Goal: Transaction & Acquisition: Subscribe to service/newsletter

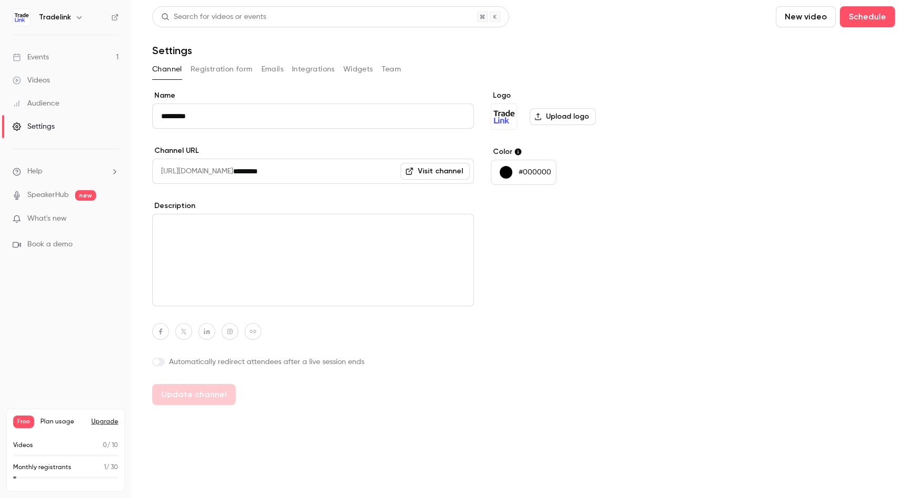
click at [56, 53] on link "Events 1" at bounding box center [65, 57] width 131 height 23
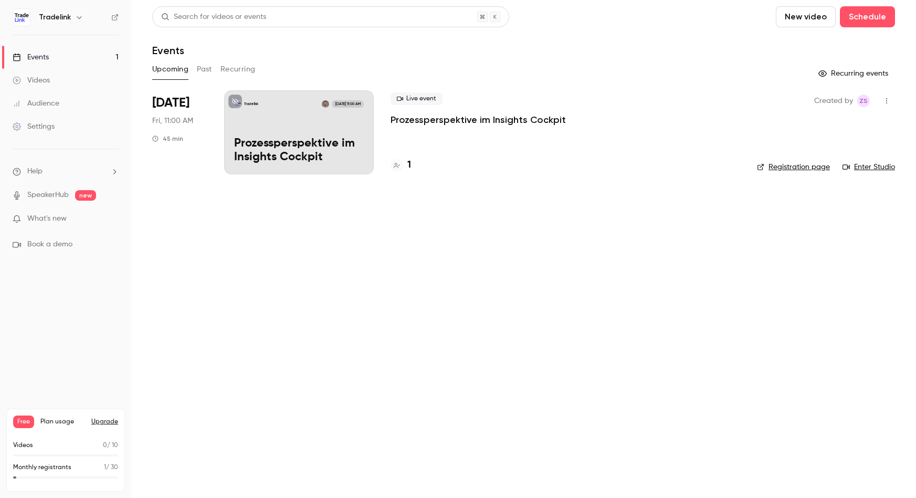
click at [330, 67] on div "Upcoming Past Recurring" at bounding box center [523, 69] width 743 height 17
click at [80, 414] on div "Free Plan usage Upgrade Videos 0 / 10 Monthly registrants 1 / 30" at bounding box center [65, 450] width 119 height 83
click at [55, 420] on span "Plan usage" at bounding box center [62, 421] width 45 height 8
click at [98, 424] on button "Upgrade" at bounding box center [104, 421] width 27 height 8
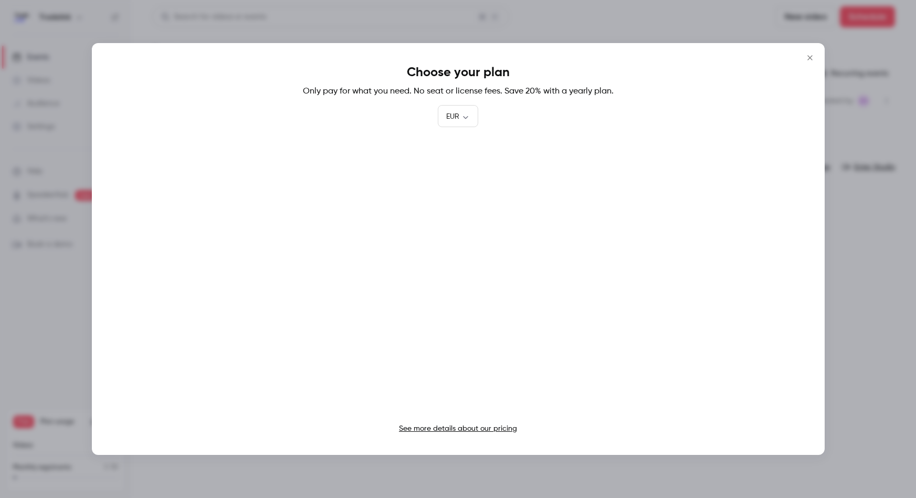
click at [812, 56] on icon "Close" at bounding box center [810, 57] width 5 height 5
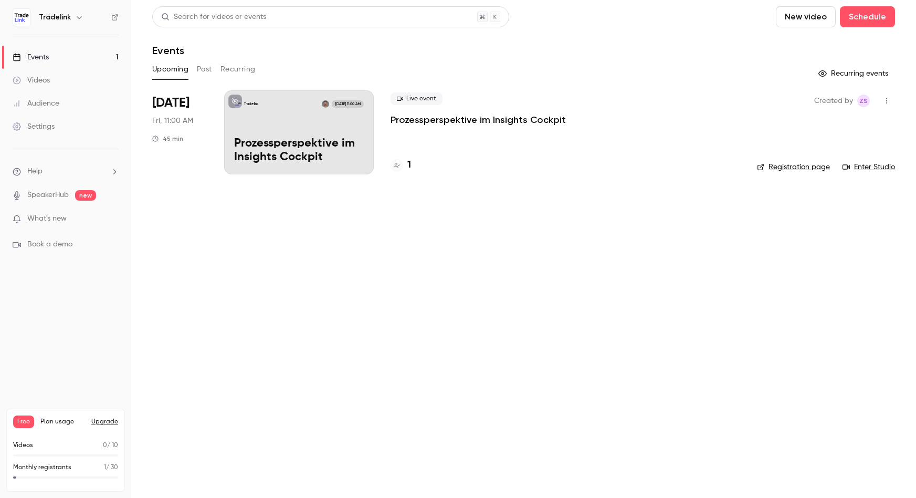
click at [59, 108] on div "Audience" at bounding box center [36, 103] width 47 height 11
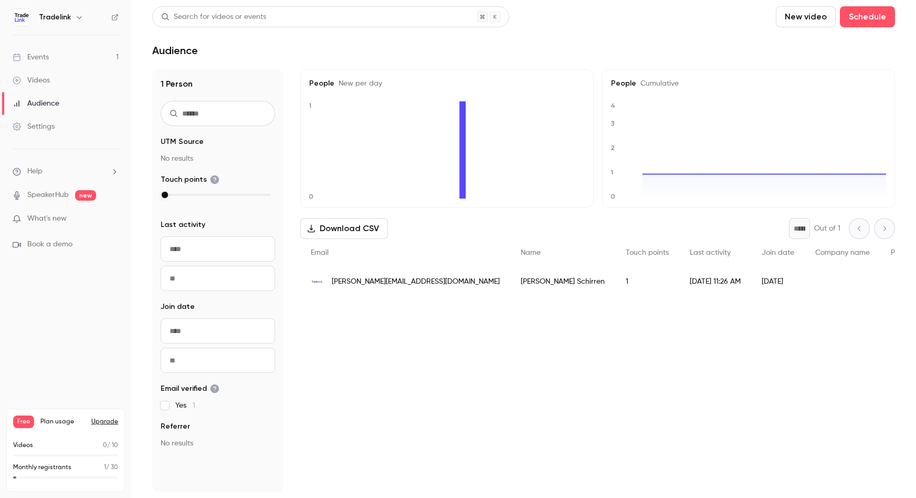
click at [37, 141] on ul "Events 1 Videos Audience Settings" at bounding box center [65, 91] width 131 height 113
click at [35, 115] on link "Settings" at bounding box center [65, 126] width 131 height 23
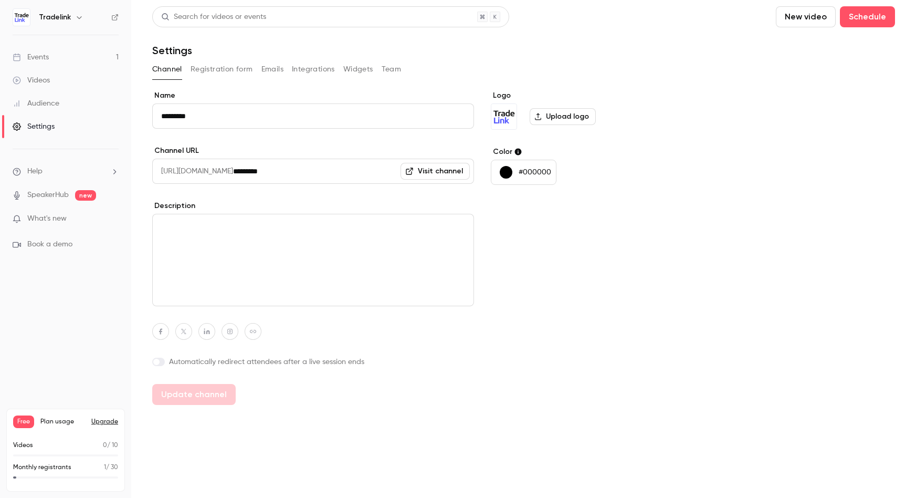
click at [100, 423] on button "Upgrade" at bounding box center [104, 421] width 27 height 8
